Goal: Information Seeking & Learning: Check status

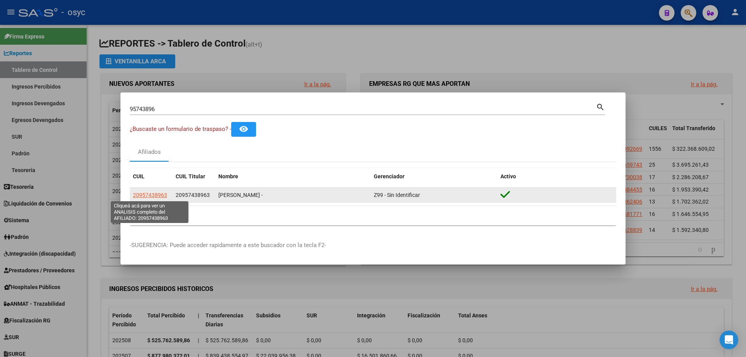
click at [160, 196] on span "20957438963" at bounding box center [150, 195] width 34 height 6
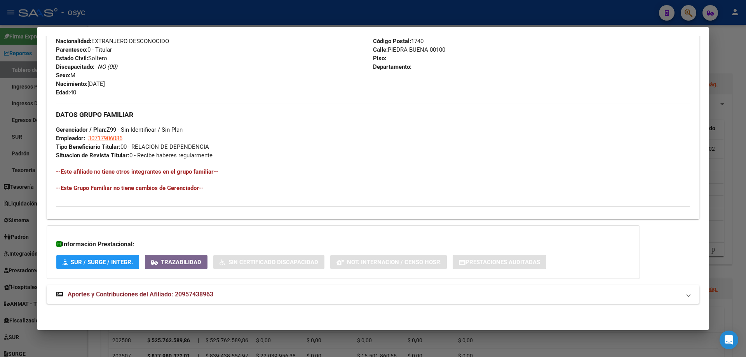
scroll to position [306, 0]
click at [105, 139] on span "30717906086" at bounding box center [105, 138] width 34 height 7
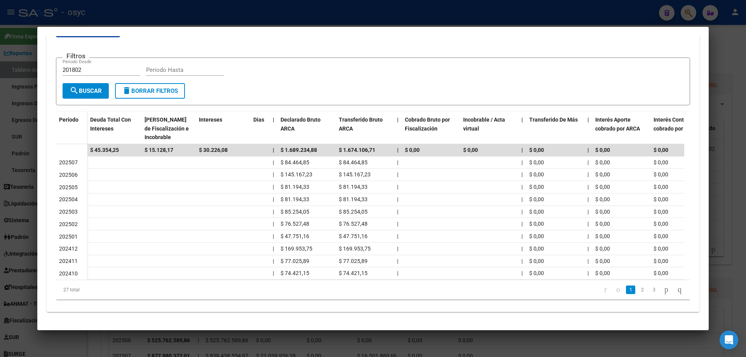
scroll to position [153, 0]
click at [650, 291] on link "3" at bounding box center [654, 290] width 9 height 9
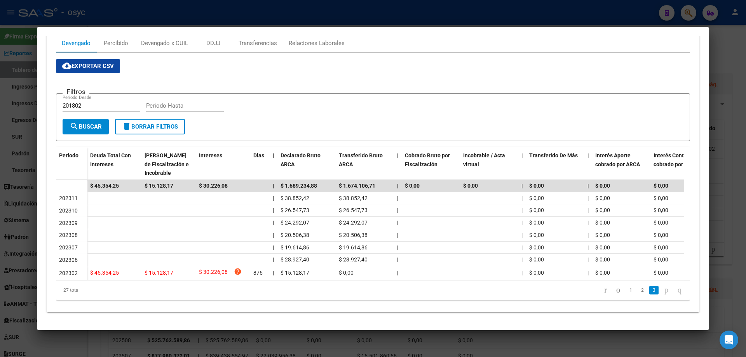
scroll to position [118, 0]
click at [479, 18] on div at bounding box center [373, 178] width 746 height 357
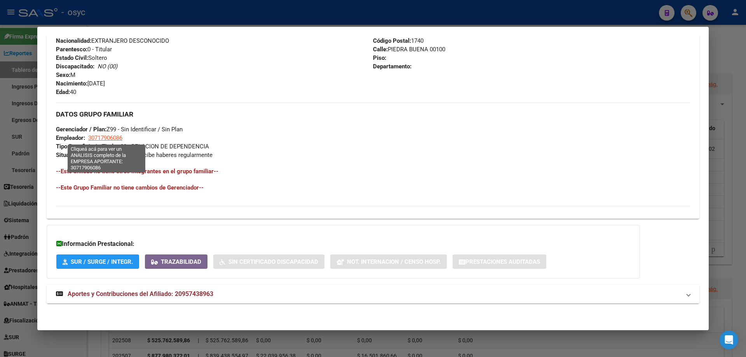
click at [103, 138] on span "30717906086" at bounding box center [105, 138] width 34 height 7
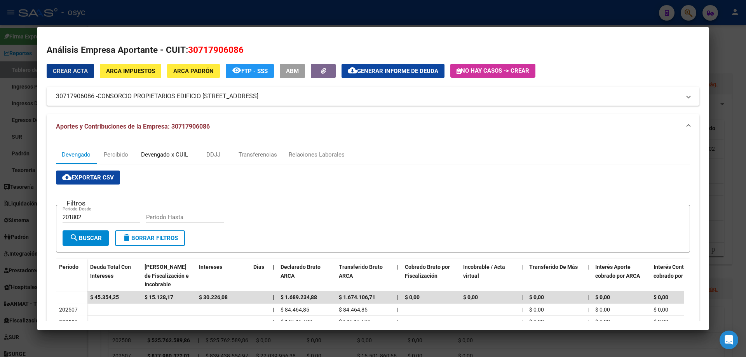
click at [174, 159] on div "Devengado x CUIL" at bounding box center [164, 154] width 47 height 9
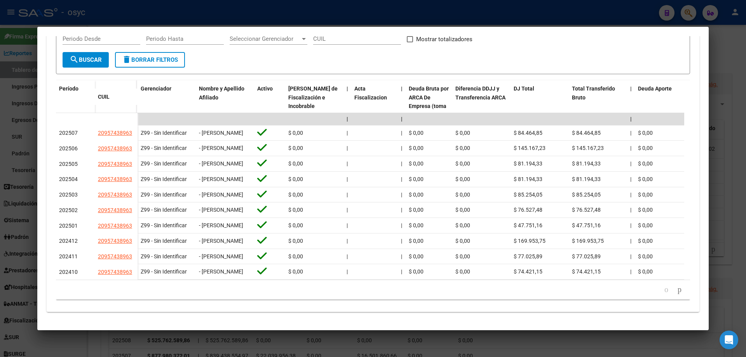
scroll to position [224, 0]
click at [677, 294] on icon "go to next page" at bounding box center [680, 289] width 6 height 9
click at [677, 290] on icon "go to next page" at bounding box center [680, 289] width 6 height 9
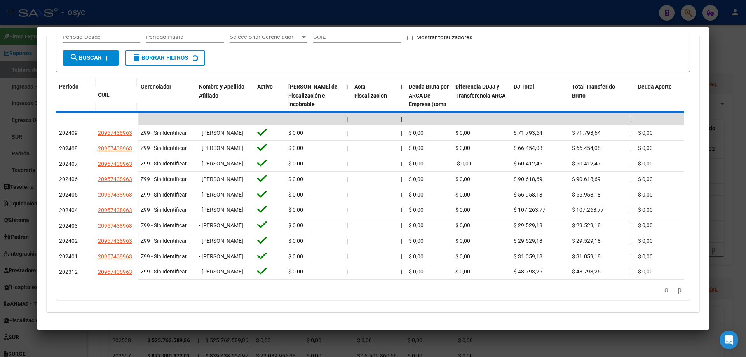
scroll to position [166, 0]
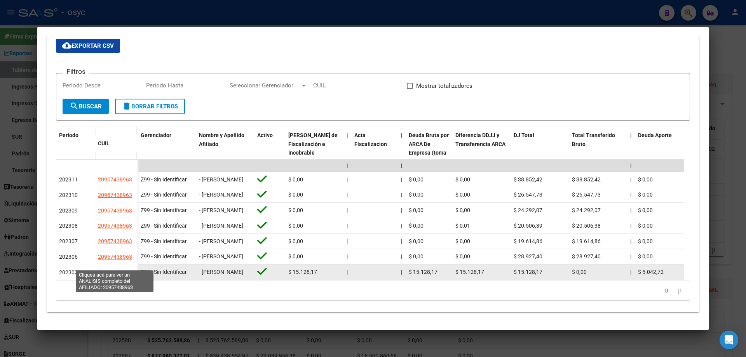
click at [120, 269] on span "20957438963" at bounding box center [115, 272] width 34 height 6
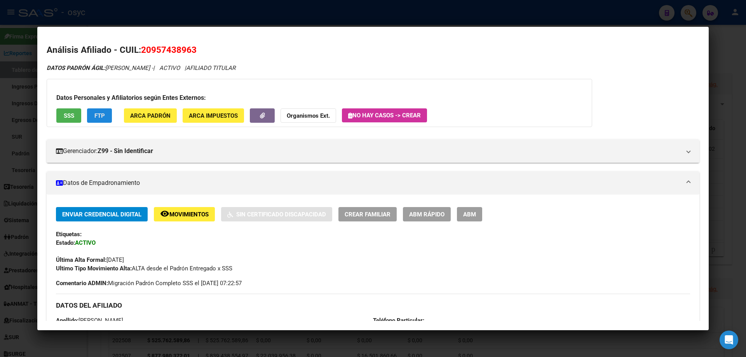
click at [94, 115] on button "FTP" at bounding box center [99, 115] width 25 height 14
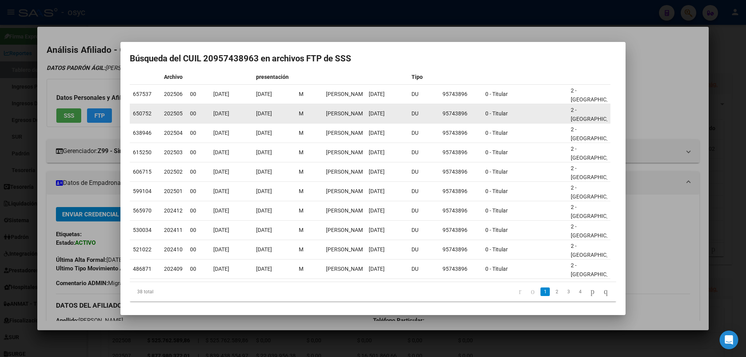
scroll to position [68, 0]
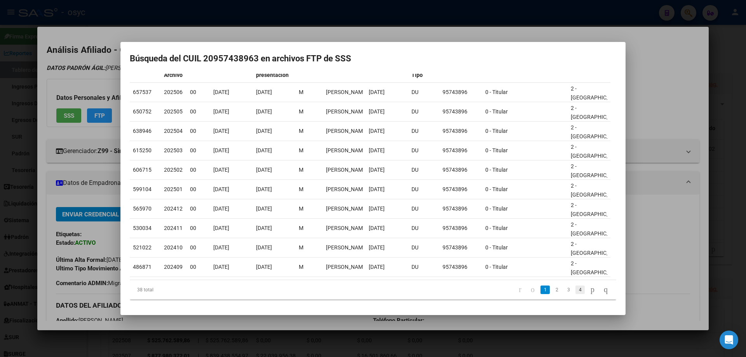
click at [576, 292] on link "4" at bounding box center [580, 290] width 9 height 9
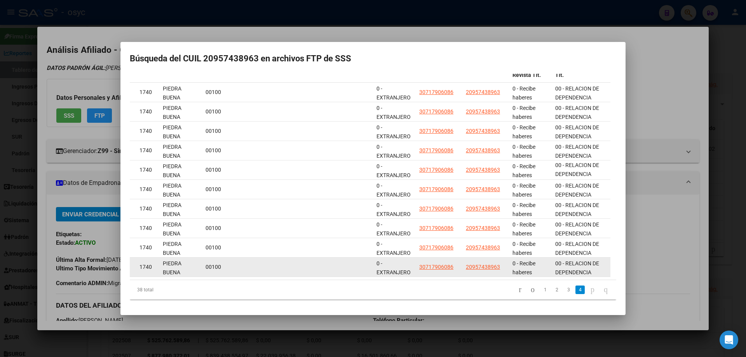
click at [447, 267] on datatable-body-cell "30717906086" at bounding box center [439, 267] width 47 height 19
click at [447, 264] on span "30717906086" at bounding box center [436, 267] width 34 height 6
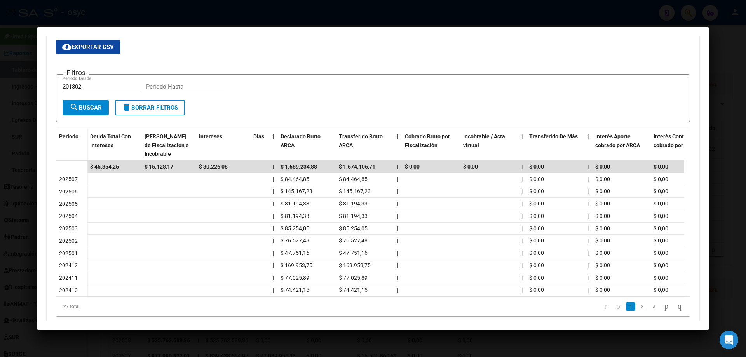
scroll to position [153, 0]
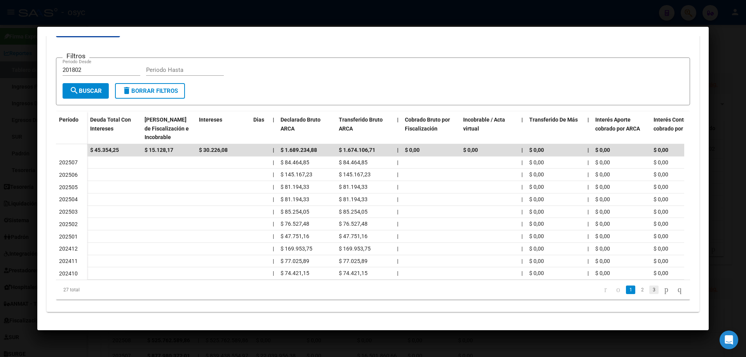
click at [650, 292] on link "3" at bounding box center [654, 290] width 9 height 9
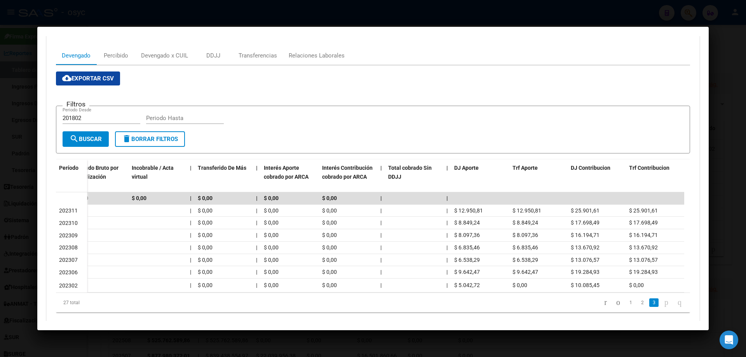
scroll to position [79, 0]
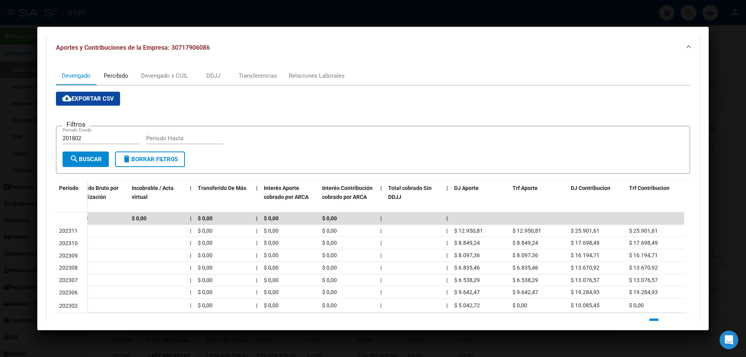
click at [127, 73] on div "Percibido" at bounding box center [116, 76] width 24 height 9
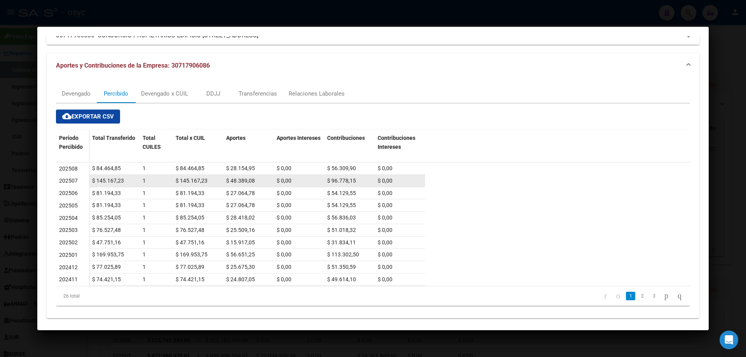
scroll to position [67, 0]
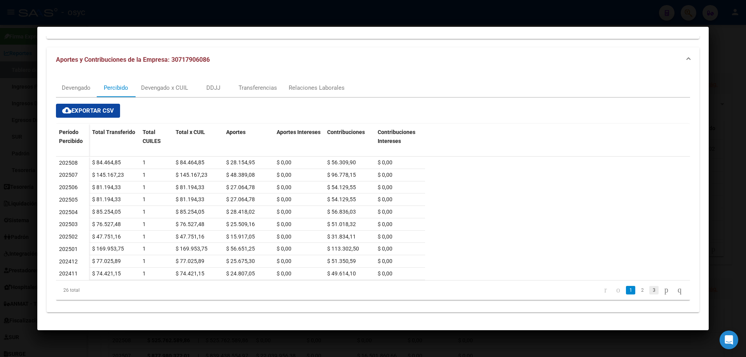
click at [650, 290] on link "3" at bounding box center [654, 290] width 9 height 9
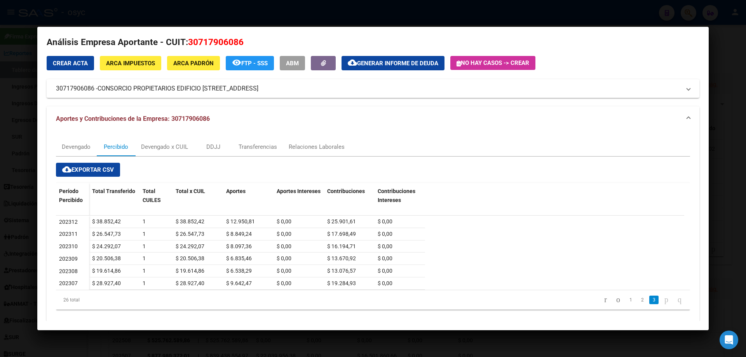
scroll to position [0, 0]
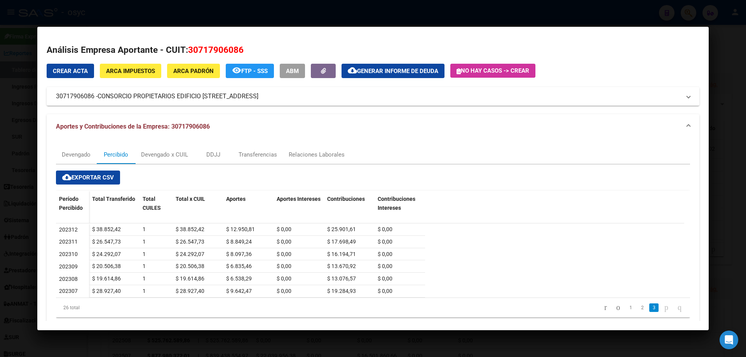
click at [211, 71] on span "ARCA Padrón" at bounding box center [193, 71] width 40 height 7
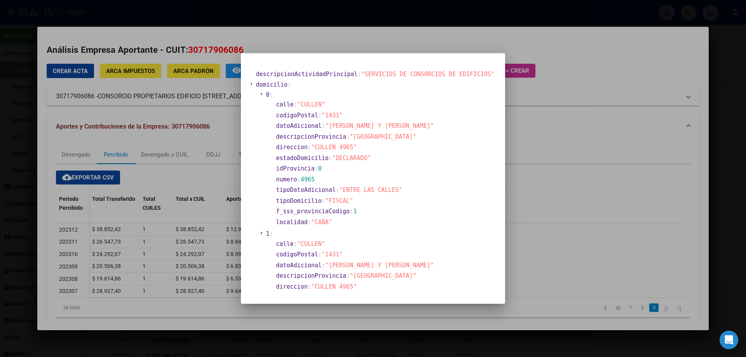
click at [567, 147] on div at bounding box center [373, 178] width 746 height 357
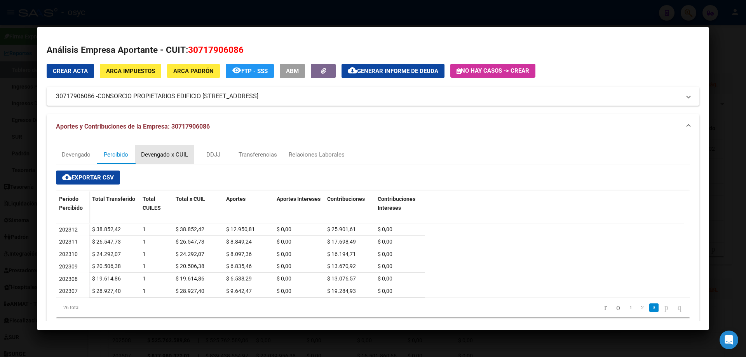
click at [180, 151] on div "Devengado x CUIL" at bounding box center [164, 154] width 47 height 9
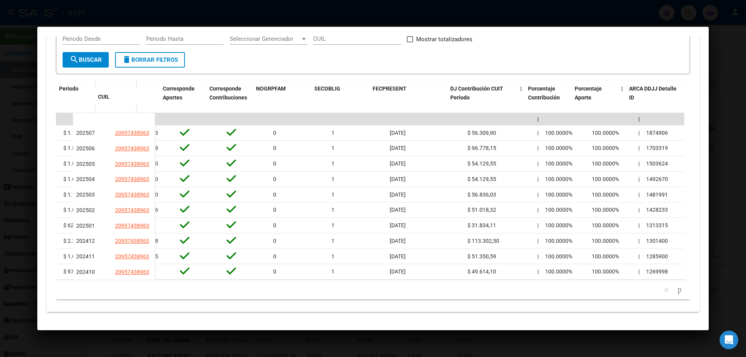
scroll to position [0, 1844]
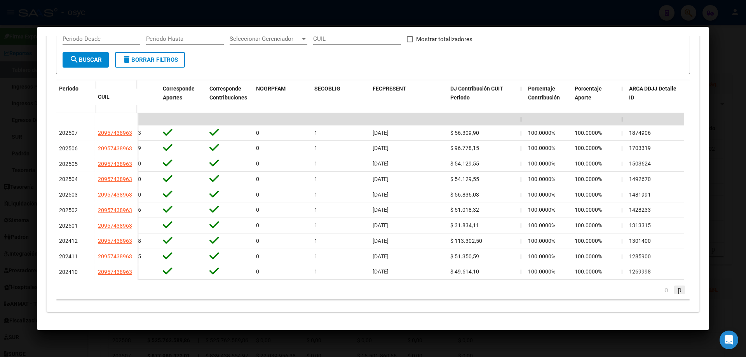
click at [677, 293] on icon "go to next page" at bounding box center [680, 289] width 6 height 9
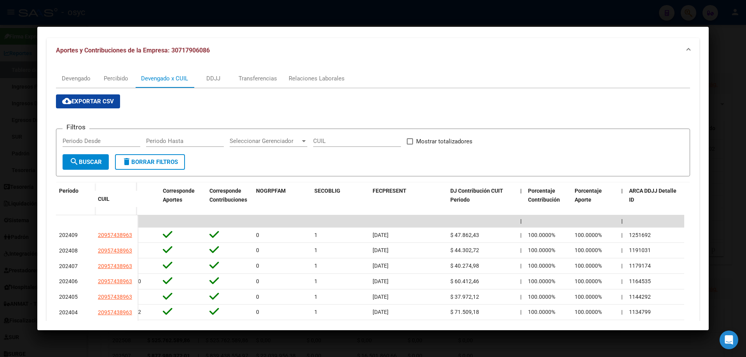
scroll to position [30, 0]
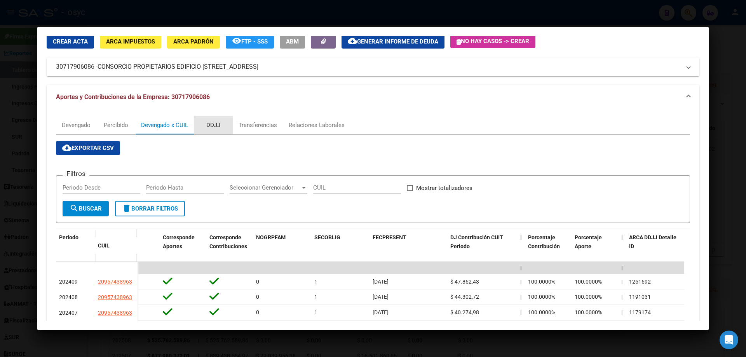
click at [219, 127] on div "DDJJ" at bounding box center [213, 125] width 14 height 9
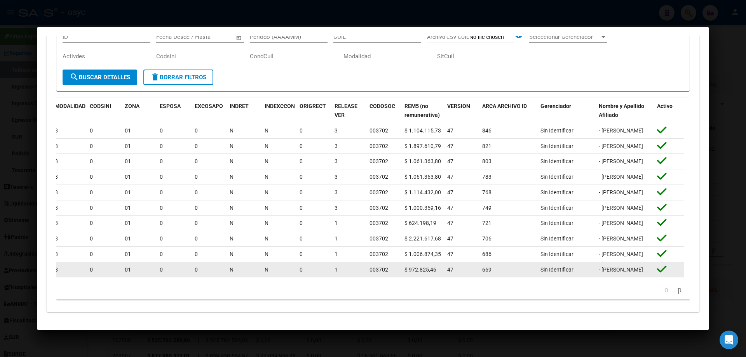
scroll to position [0, 0]
drag, startPoint x: 627, startPoint y: 264, endPoint x: 603, endPoint y: 255, distance: 26.0
click at [603, 267] on span "- [PERSON_NAME]" at bounding box center [621, 270] width 44 height 6
copy span "[PERSON_NAME]"
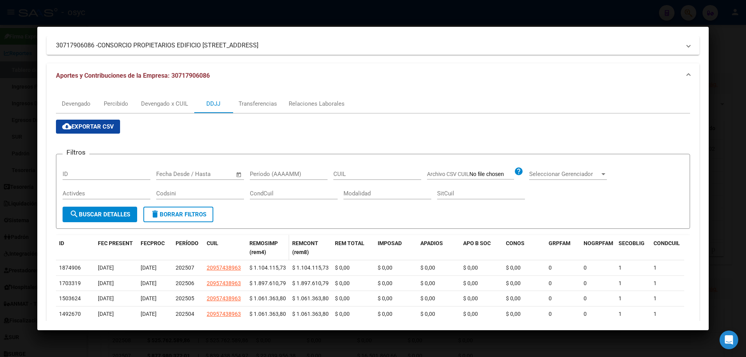
scroll to position [40, 0]
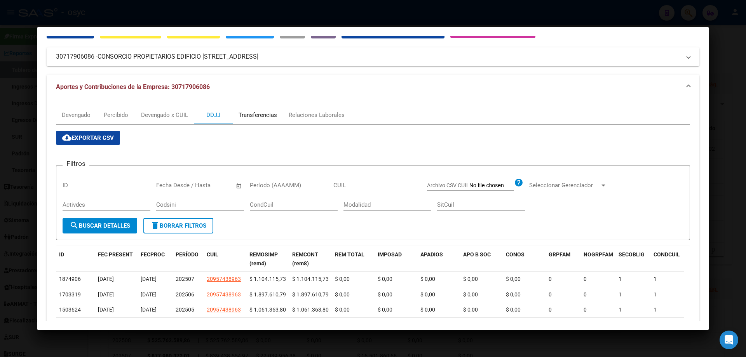
click at [256, 114] on div "Transferencias" at bounding box center [258, 115] width 38 height 9
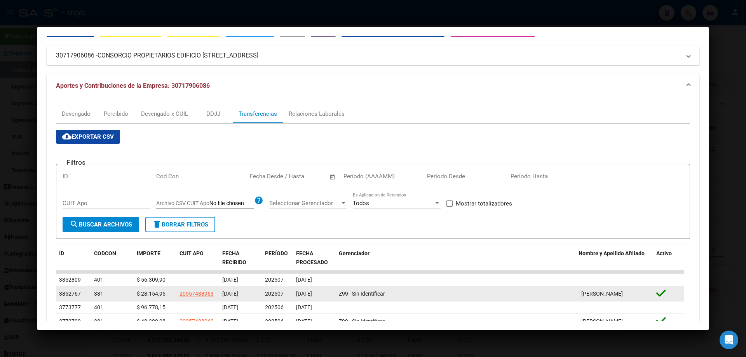
scroll to position [196, 0]
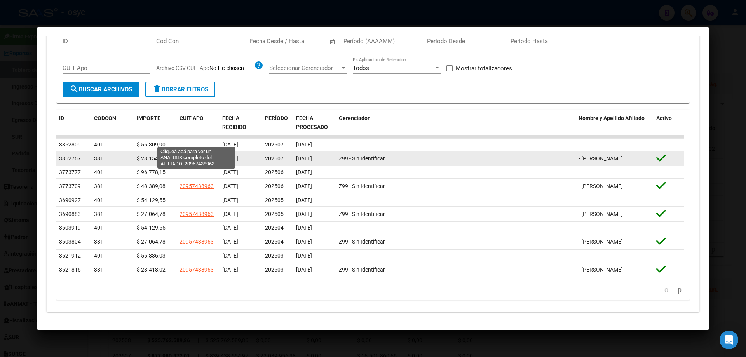
click at [211, 156] on span "20957438963" at bounding box center [197, 159] width 34 height 6
type textarea "20957438963"
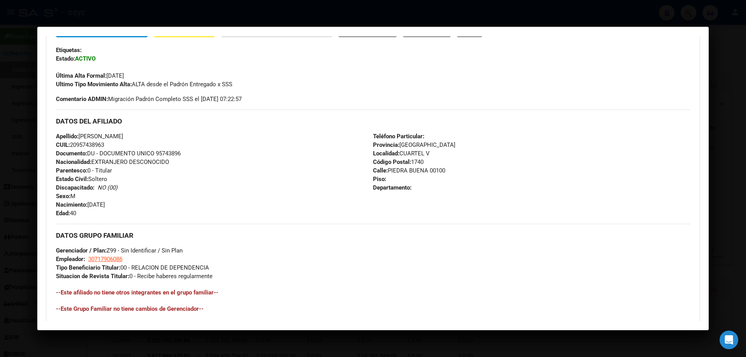
scroll to position [194, 0]
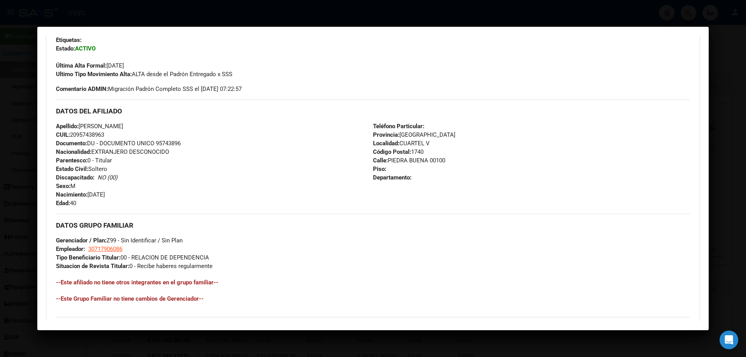
drag, startPoint x: 78, startPoint y: 134, endPoint x: 105, endPoint y: 134, distance: 27.2
click at [104, 134] on span "CUIL: 20957438963" at bounding box center [80, 134] width 48 height 7
copy span "95743896"
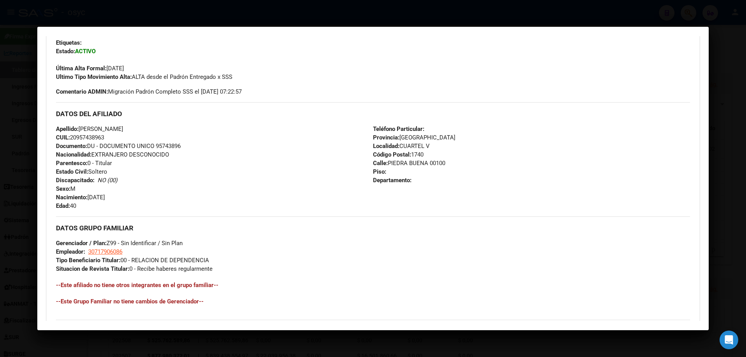
scroll to position [39, 0]
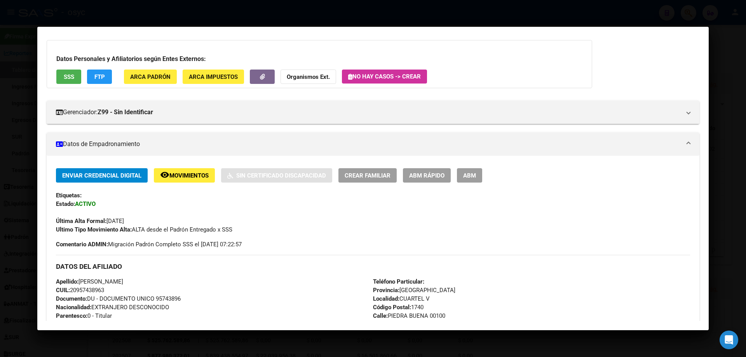
click at [579, 42] on div "Datos Personales y Afiliatorios según Entes Externos: SSS FTP ARCA Padrón ARCA …" at bounding box center [320, 64] width 546 height 48
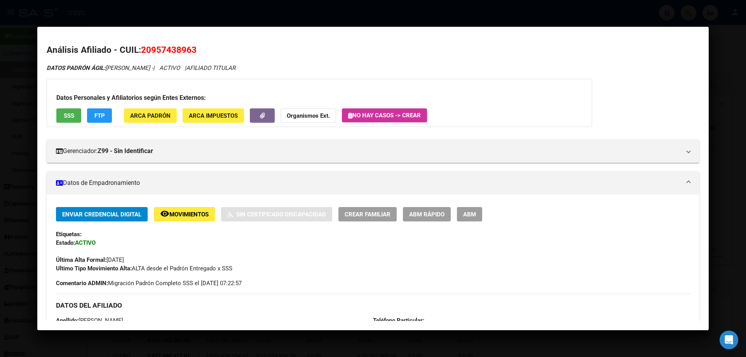
drag, startPoint x: 24, startPoint y: 77, endPoint x: 633, endPoint y: 30, distance: 610.3
click at [24, 77] on div at bounding box center [373, 178] width 746 height 357
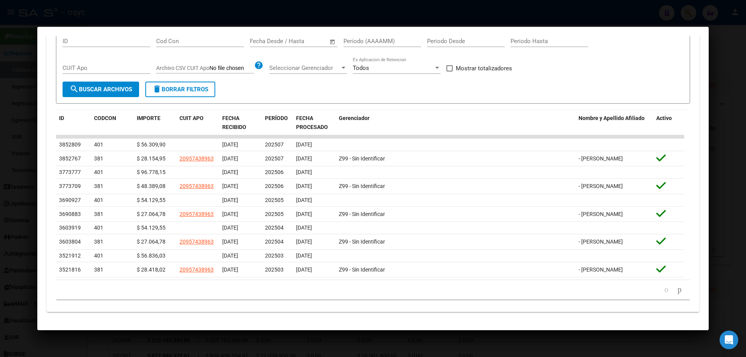
click at [736, 30] on div at bounding box center [373, 178] width 746 height 357
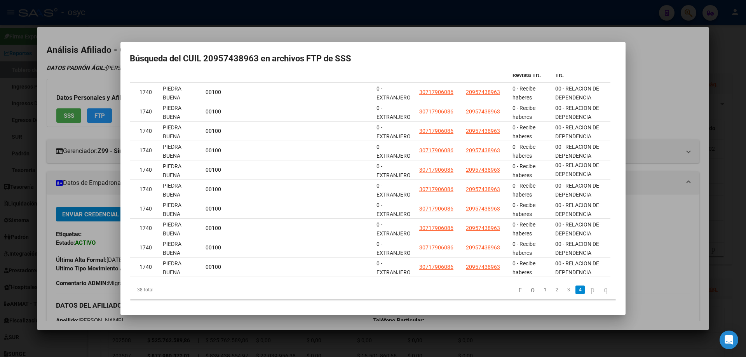
click at [668, 52] on div at bounding box center [373, 178] width 746 height 357
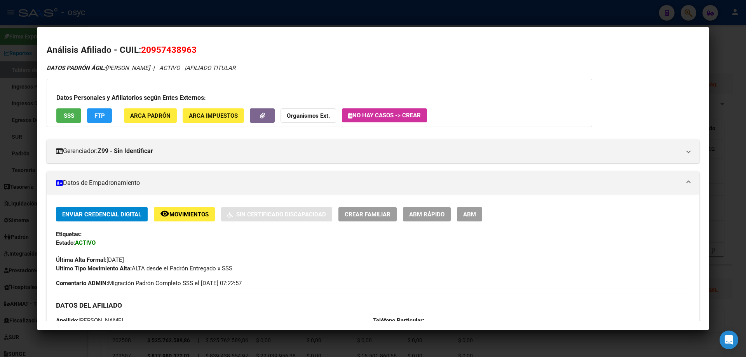
click at [684, 17] on div at bounding box center [373, 178] width 746 height 357
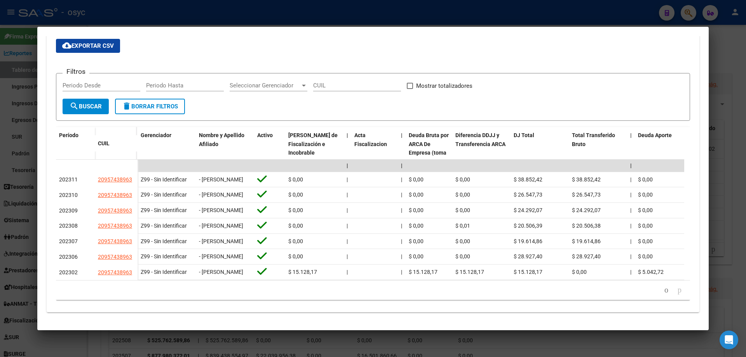
click at [689, 15] on div at bounding box center [373, 178] width 746 height 357
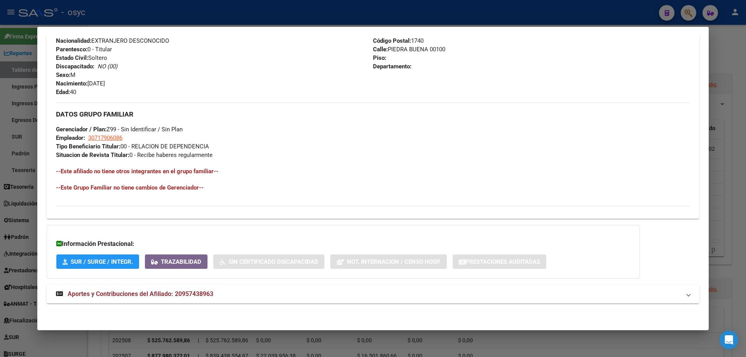
click at [689, 14] on div at bounding box center [373, 178] width 746 height 357
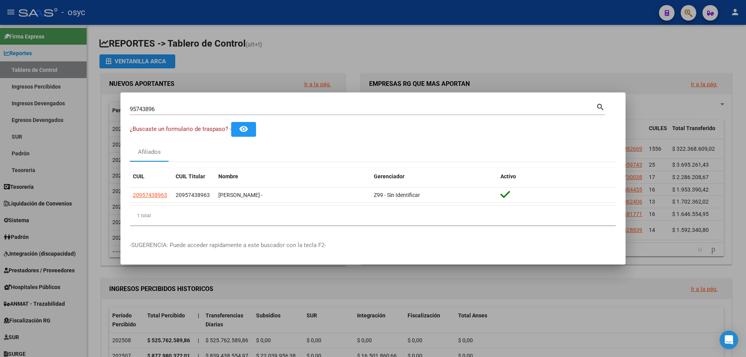
click at [689, 14] on div at bounding box center [373, 178] width 746 height 357
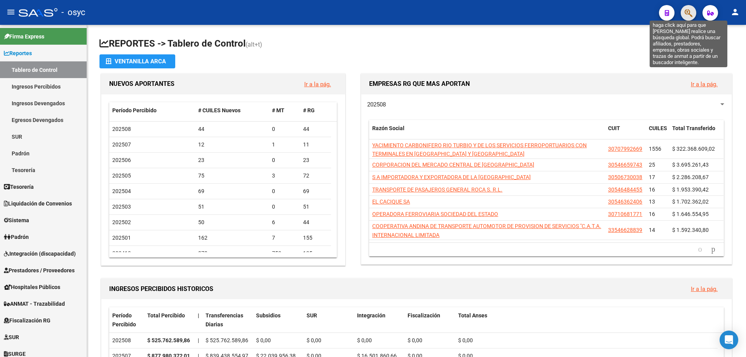
click at [689, 14] on icon "button" at bounding box center [689, 13] width 8 height 9
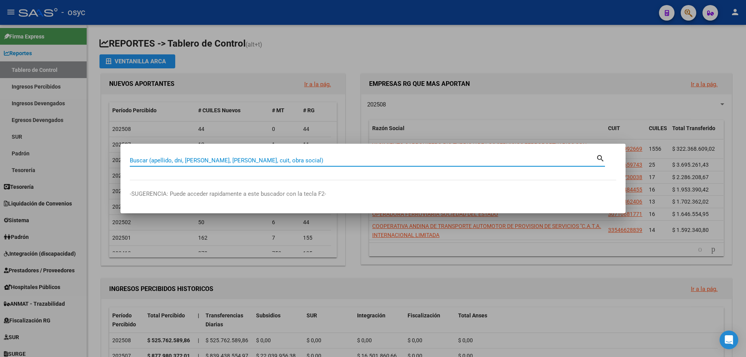
click at [320, 159] on input "Buscar (apellido, dni, [PERSON_NAME], [PERSON_NAME], cuit, obra social)" at bounding box center [363, 160] width 467 height 7
type input "51439208"
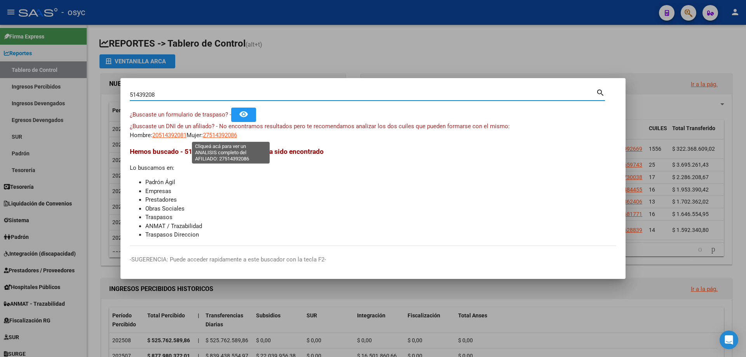
click at [229, 137] on span "27514392086" at bounding box center [220, 135] width 34 height 7
type textarea "27514392086"
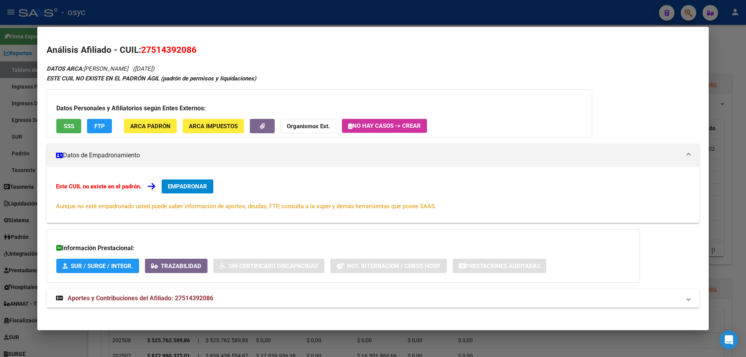
drag, startPoint x: 143, startPoint y: 50, endPoint x: 196, endPoint y: 47, distance: 52.9
click at [196, 47] on span "27514392086" at bounding box center [169, 50] width 56 height 10
copy span "27514392086"
click at [429, 36] on mat-dialog-content "Análisis Afiliado - CUIL: 27514392086 DATOS ARCA: [PERSON_NAME] ([DATE]) ESTE C…" at bounding box center [373, 178] width 672 height 285
click at [464, 13] on div at bounding box center [373, 178] width 746 height 357
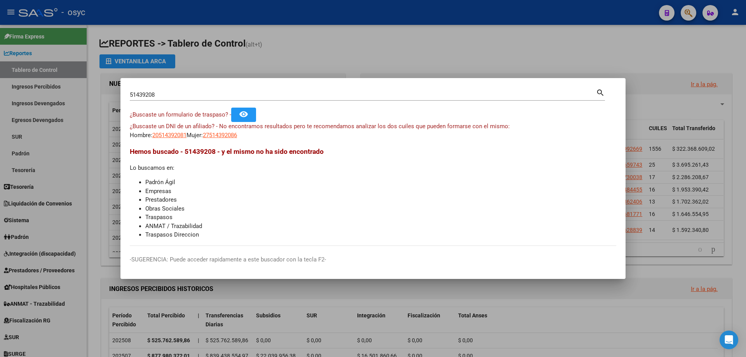
click at [682, 11] on div at bounding box center [373, 178] width 746 height 357
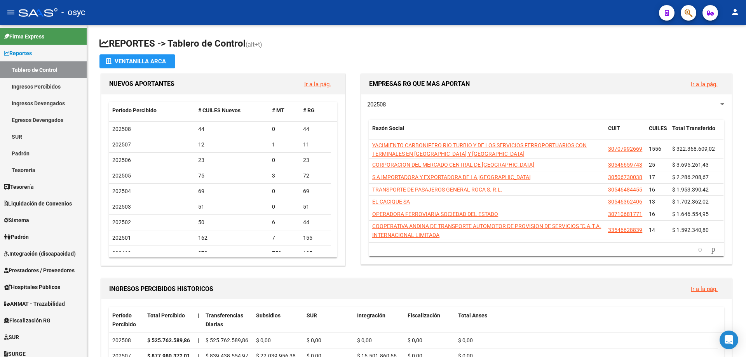
click at [694, 12] on button "button" at bounding box center [689, 13] width 16 height 16
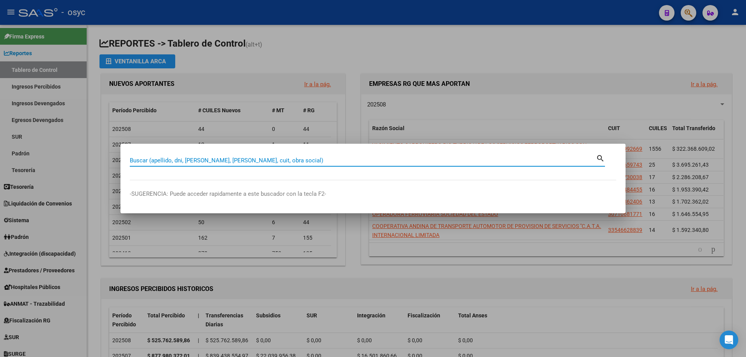
paste input "40997289"
type input "40997289"
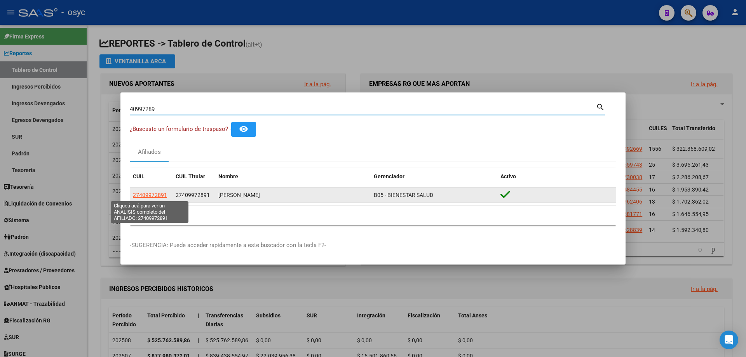
click at [152, 195] on span "27409972891" at bounding box center [150, 195] width 34 height 6
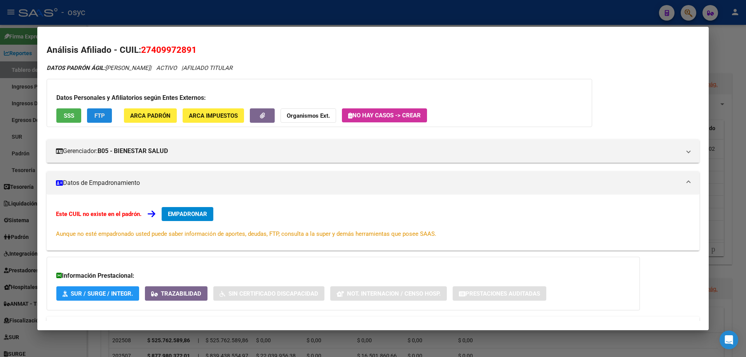
click at [102, 117] on span "FTP" at bounding box center [99, 115] width 10 height 7
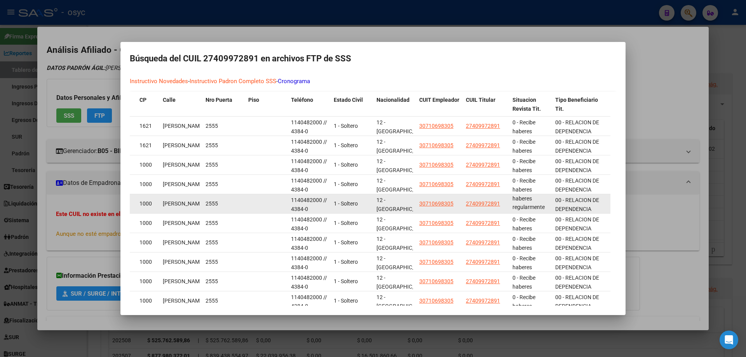
scroll to position [68, 0]
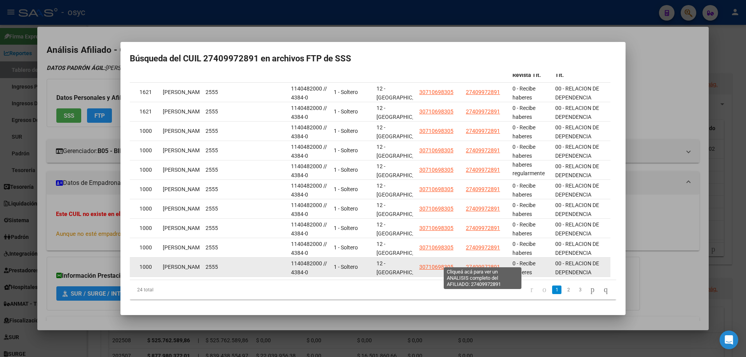
click at [491, 264] on span "27409972891" at bounding box center [483, 267] width 34 height 6
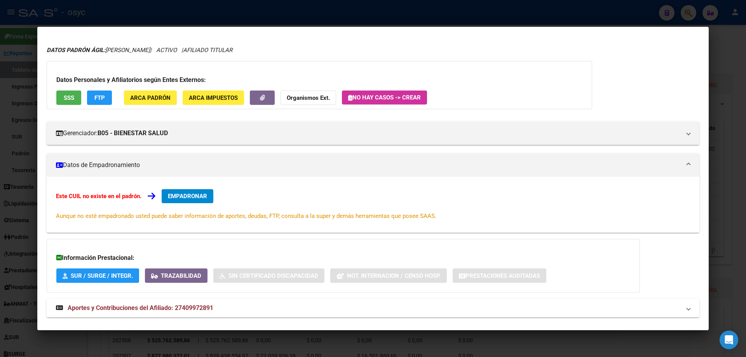
scroll to position [32, 0]
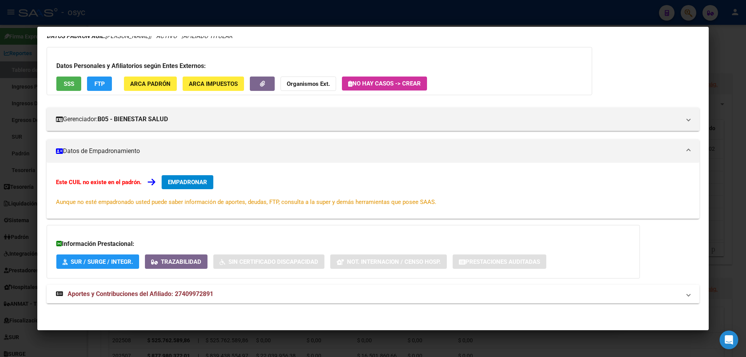
click at [70, 78] on button "SSS" at bounding box center [68, 84] width 25 height 14
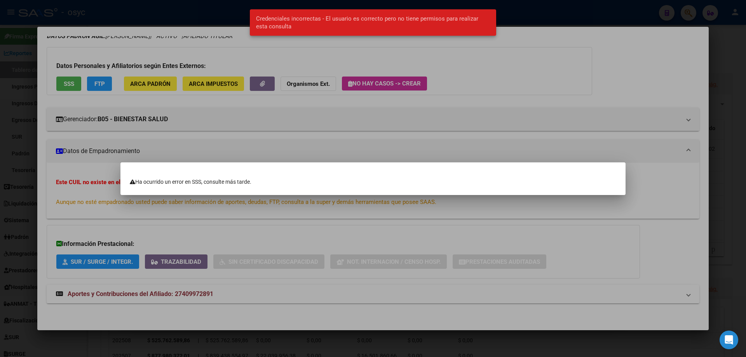
click at [106, 84] on div at bounding box center [373, 178] width 746 height 357
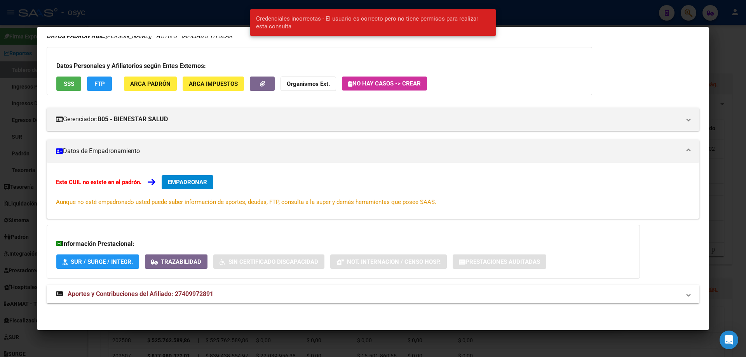
click at [111, 84] on button "FTP" at bounding box center [99, 84] width 25 height 14
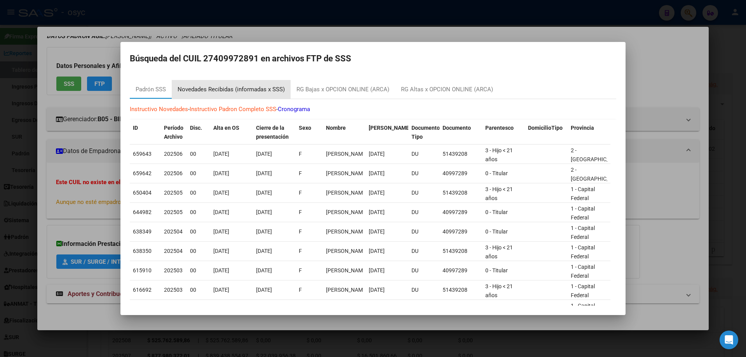
click at [243, 95] on div "Novedades Recibidas (informadas x SSS)" at bounding box center [231, 89] width 119 height 19
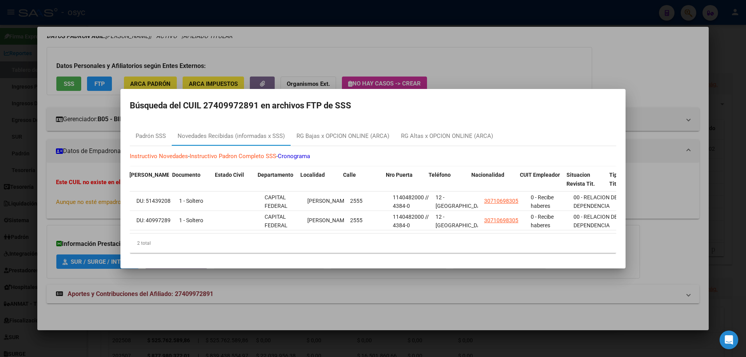
scroll to position [0, 579]
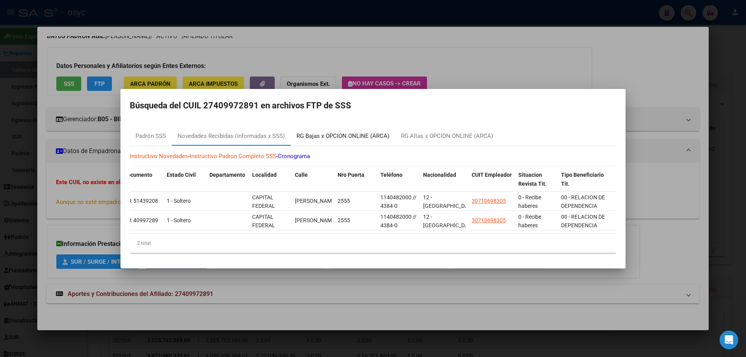
click at [343, 135] on div "RG Bajas x OPCION ONLINE (ARCA)" at bounding box center [343, 136] width 93 height 9
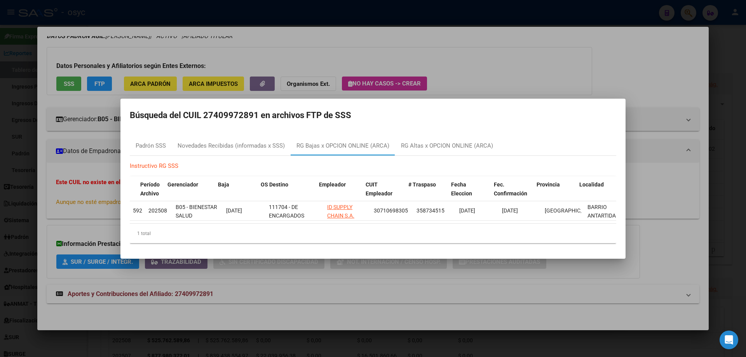
scroll to position [0, 11]
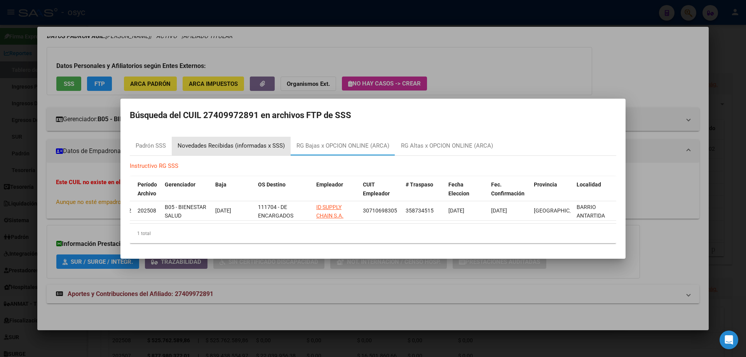
click at [243, 142] on div "Novedades Recibidas (informadas x SSS)" at bounding box center [231, 146] width 107 height 9
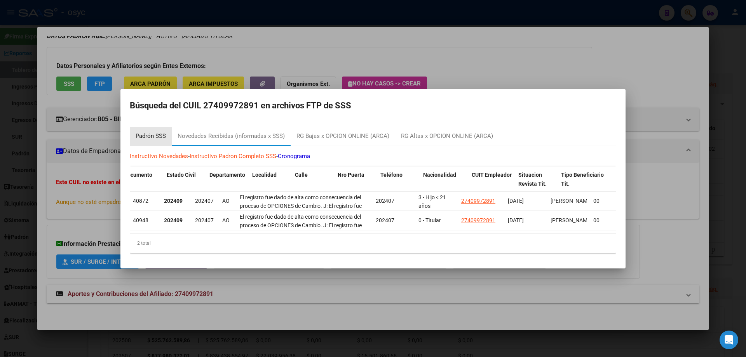
click at [154, 137] on div "Padrón SSS" at bounding box center [151, 136] width 30 height 9
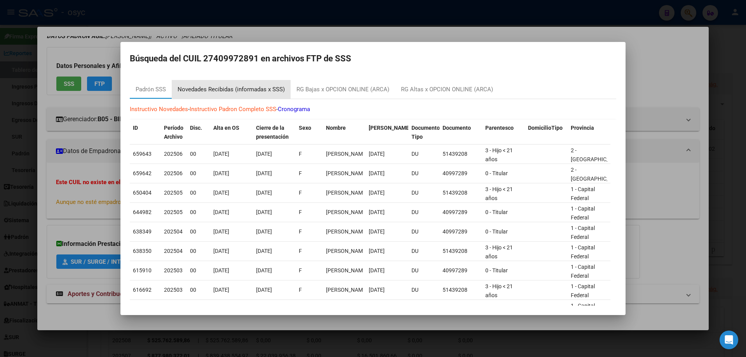
click at [241, 87] on div "Novedades Recibidas (informadas x SSS)" at bounding box center [231, 89] width 107 height 9
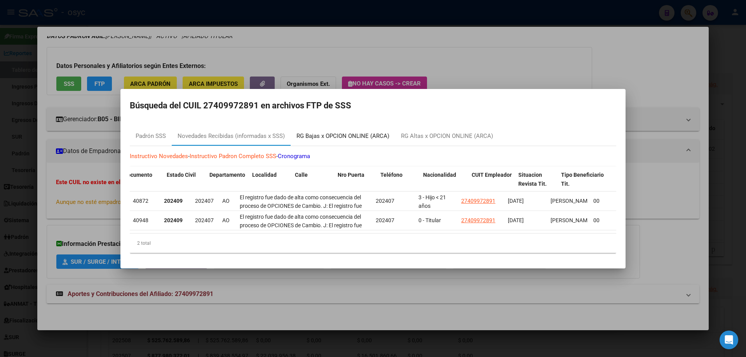
click at [332, 132] on div "RG Bajas x OPCION ONLINE (ARCA)" at bounding box center [343, 136] width 93 height 9
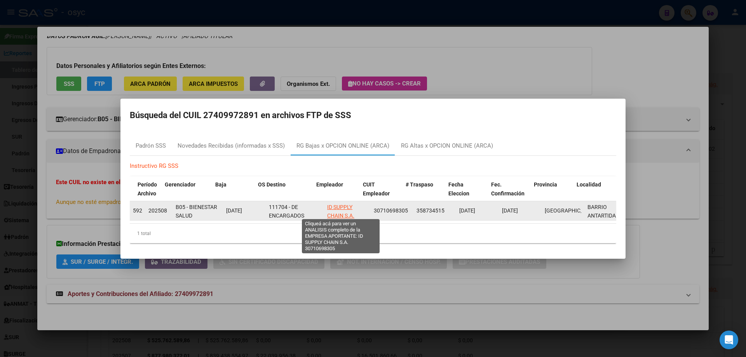
click at [344, 204] on span "ID SUPPLY CHAIN S.A." at bounding box center [340, 211] width 27 height 15
type textarea "30710698305"
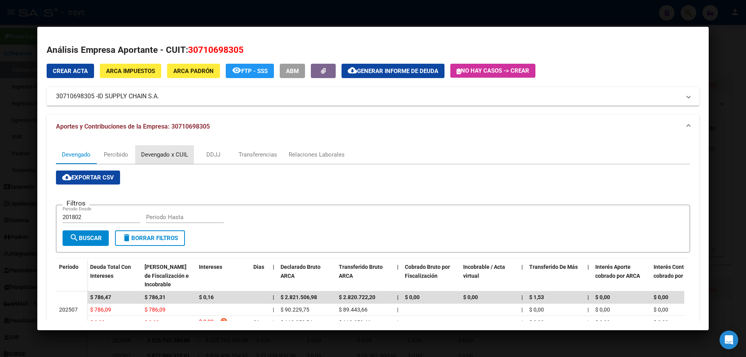
click at [160, 151] on div "Devengado x CUIL" at bounding box center [164, 154] width 47 height 9
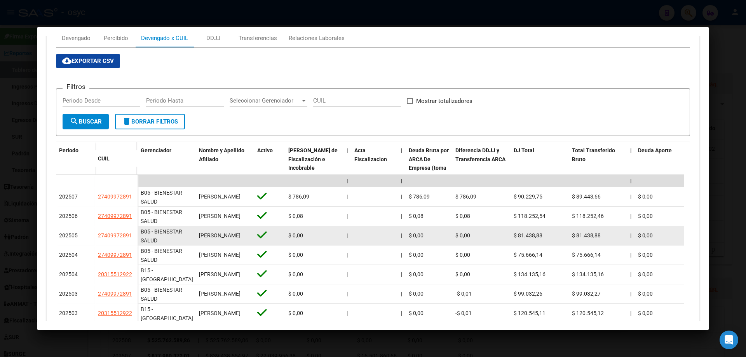
scroll to position [2, 0]
